Goal: Task Accomplishment & Management: Complete application form

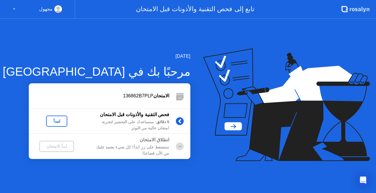
click at [55, 121] on div "لنبدأ" at bounding box center [56, 121] width 16 height 5
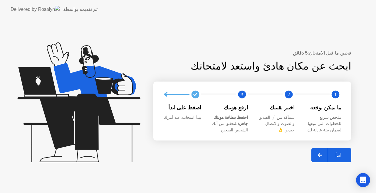
click at [337, 158] on div "ابدأ" at bounding box center [338, 156] width 22 height 6
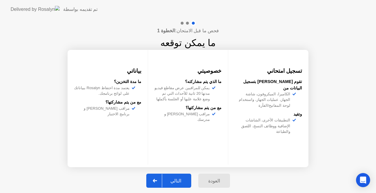
click at [182, 182] on div "التالي" at bounding box center [175, 181] width 27 height 6
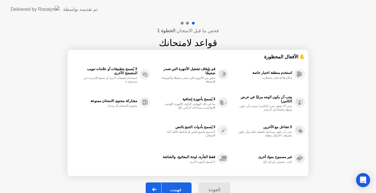
click at [180, 185] on button "فهمت" at bounding box center [169, 190] width 46 height 14
select select "Available cameras"
select select "Available speakers"
select select "Available microphones"
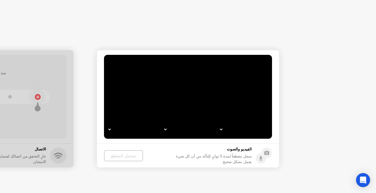
select select "*"
select select "**********"
select select "*******"
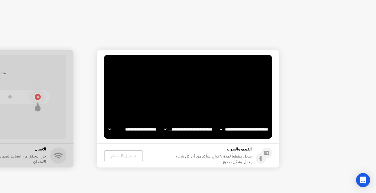
select select "*******"
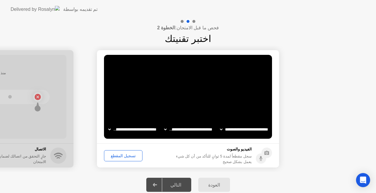
click at [126, 155] on div "تسجيل المقطع" at bounding box center [123, 156] width 34 height 5
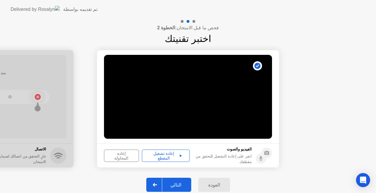
click at [179, 186] on div "التالي" at bounding box center [175, 186] width 27 height 6
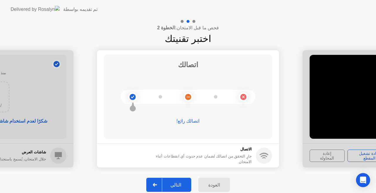
click at [179, 186] on div "التالي" at bounding box center [175, 186] width 27 height 6
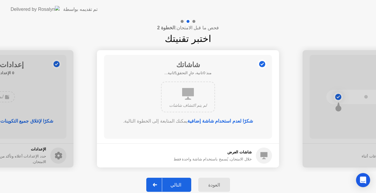
click at [179, 186] on div "التالي" at bounding box center [175, 186] width 27 height 6
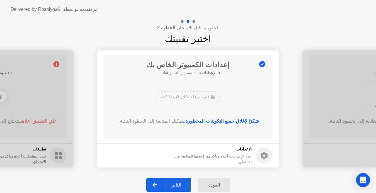
click at [179, 186] on div "التالي" at bounding box center [175, 186] width 27 height 6
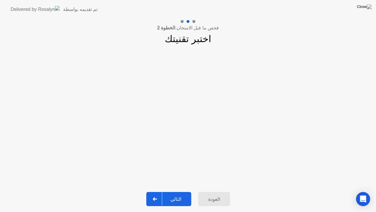
click at [179, 192] on button "التالي" at bounding box center [168, 199] width 45 height 14
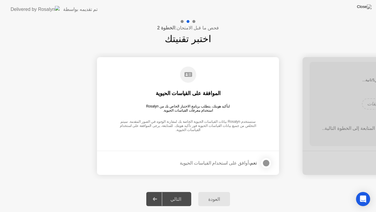
click at [267, 164] on div at bounding box center [266, 162] width 7 height 7
click at [179, 193] on button "التالي" at bounding box center [168, 199] width 45 height 14
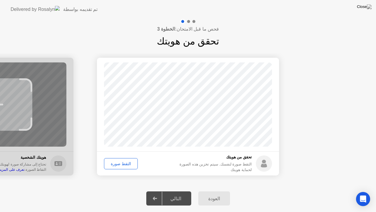
click at [124, 166] on div "التقط صورة" at bounding box center [121, 163] width 30 height 5
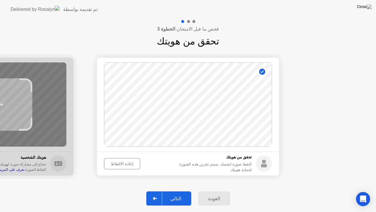
click at [123, 161] on div "إعادة الالتقاط" at bounding box center [122, 163] width 32 height 5
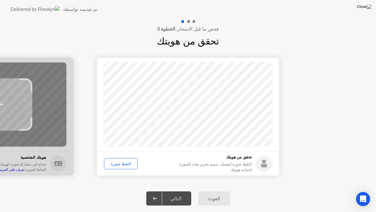
click at [125, 165] on div "التقط صورة" at bounding box center [121, 163] width 30 height 5
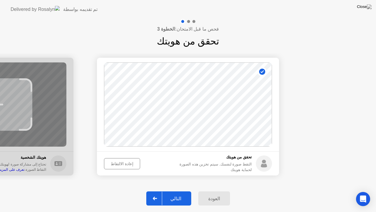
click at [177, 193] on div "التالي" at bounding box center [175, 198] width 27 height 6
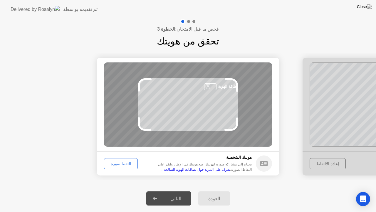
click at [177, 193] on div "التالي" at bounding box center [175, 198] width 27 height 6
click at [115, 164] on div "التقط صورة" at bounding box center [121, 163] width 30 height 5
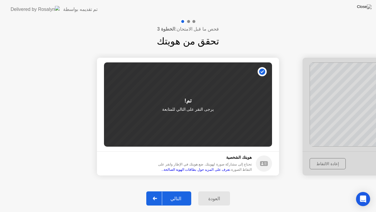
click at [179, 193] on div "التالي" at bounding box center [175, 198] width 27 height 6
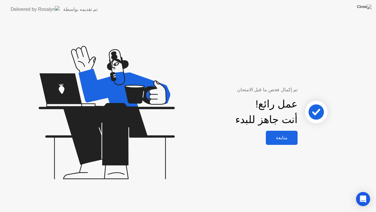
click at [286, 138] on div "متابعة" at bounding box center [282, 138] width 28 height 6
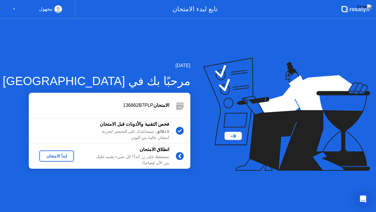
click at [60, 157] on div "ابدأ الامتحان" at bounding box center [57, 155] width 30 height 5
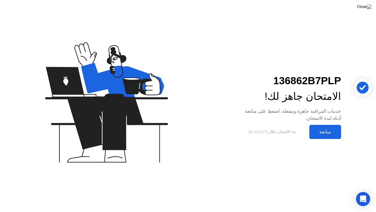
click at [322, 131] on div "متابعة" at bounding box center [325, 132] width 28 height 6
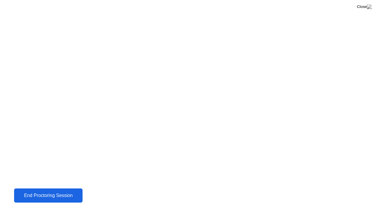
click at [58, 193] on div "End Proctoring Session" at bounding box center [48, 196] width 68 height 6
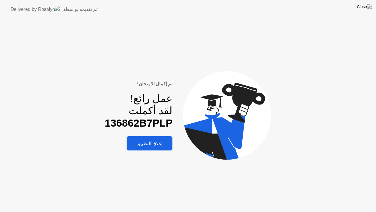
click at [155, 143] on div "إغلاق التطبيق" at bounding box center [149, 143] width 42 height 6
